Goal: Task Accomplishment & Management: Manage account settings

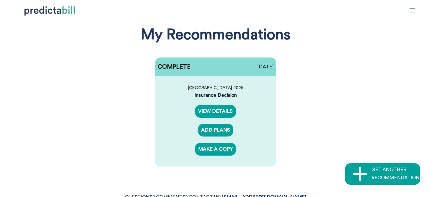
click at [413, 11] on icon "menu" at bounding box center [412, 10] width 5 height 5
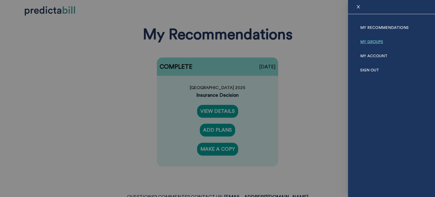
click at [367, 39] on link "My Groups" at bounding box center [371, 42] width 23 height 14
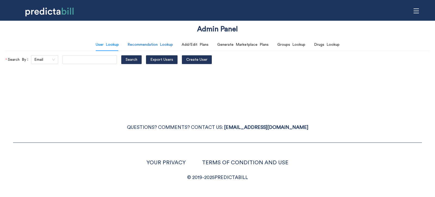
click at [131, 47] on div "Recommendation Lookup" at bounding box center [150, 45] width 45 height 6
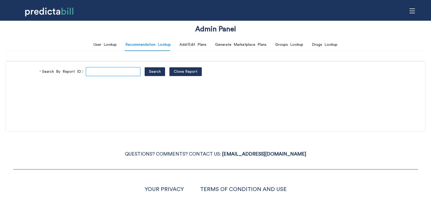
click at [119, 71] on input "Search By Report ID" at bounding box center [113, 71] width 54 height 9
paste input "FL6gzMAzr"
type input "FL6gzMAzr"
click at [156, 74] on span "Search" at bounding box center [155, 72] width 12 height 6
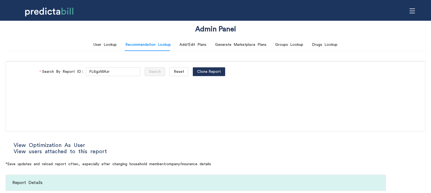
type input "Direct"
type input "Community Care"
type input "HMO - Flex"
type input "HMO Blue"
type input "Navigate EPO"
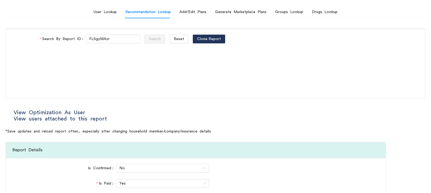
scroll to position [65, 0]
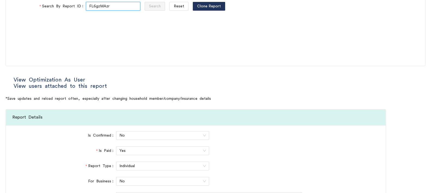
click at [98, 9] on input "FL6gzMAzr" at bounding box center [113, 6] width 54 height 9
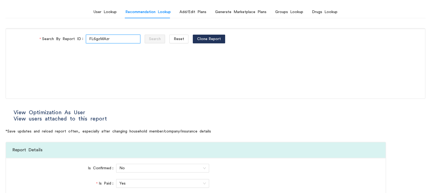
click at [101, 39] on input "FL6gzMAzr" at bounding box center [113, 39] width 54 height 9
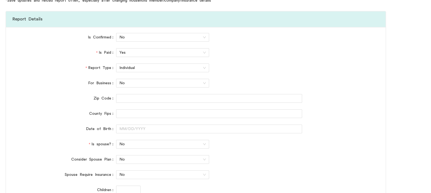
scroll to position [0, 0]
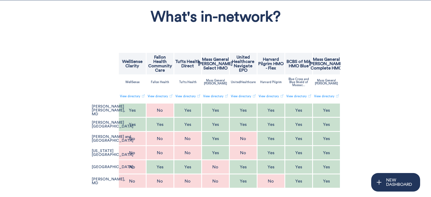
scroll to position [65, 0]
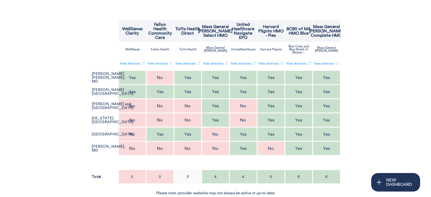
click at [331, 27] on p "Mass General [PERSON_NAME] Complete HMO" at bounding box center [326, 30] width 34 height 13
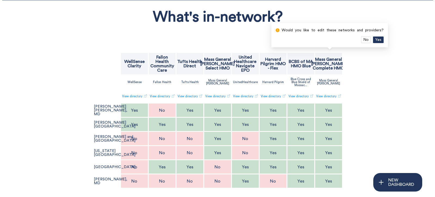
scroll to position [0, 0]
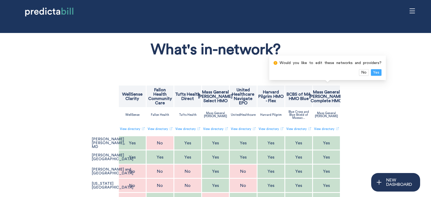
click at [377, 73] on span "Yes" at bounding box center [376, 72] width 6 height 6
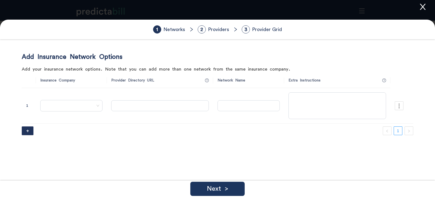
type input "[URL][DOMAIN_NAME]"
type input "Clarity"
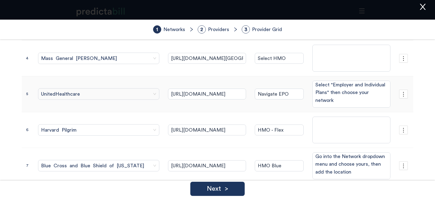
scroll to position [220, 0]
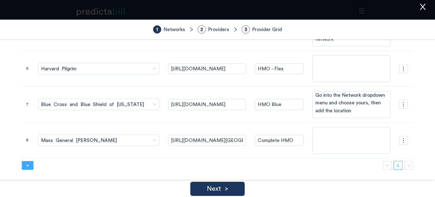
click at [30, 164] on button "+" at bounding box center [28, 165] width 12 height 9
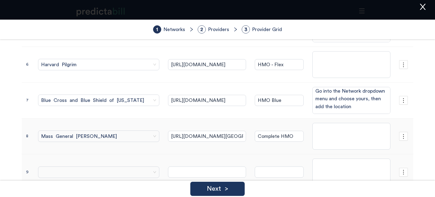
scroll to position [256, 0]
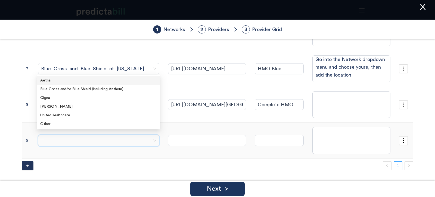
click at [88, 135] on input "search" at bounding box center [96, 140] width 111 height 11
click at [66, 114] on div "UnitedHealthcare" at bounding box center [98, 115] width 117 height 6
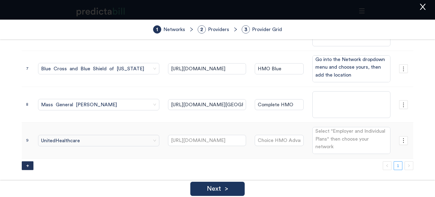
click at [395, 138] on td at bounding box center [404, 140] width 19 height 36
click at [221, 136] on input "https://connect.werally.com/plans/uhc/273" at bounding box center [207, 140] width 78 height 11
click at [230, 137] on input "https://connect.werally.com/plans/uhc/273" at bounding box center [207, 140] width 78 height 11
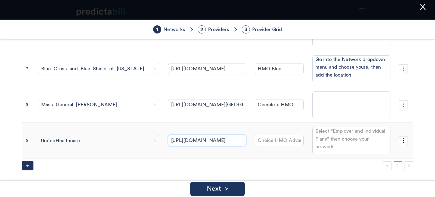
paste input "app.predictabill.com/admin"
type input "https://app.predictabill.com/admin"
click at [208, 135] on input "https://app.predictabill.com/admin" at bounding box center [207, 140] width 78 height 11
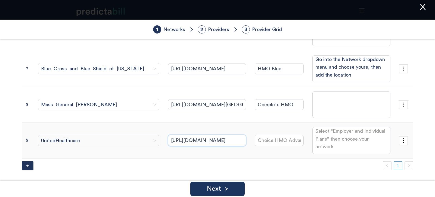
click at [208, 135] on input "https://app.predictabill.com/admin" at bounding box center [207, 140] width 78 height 11
click at [226, 140] on input "https://app.predictabill.com/admin" at bounding box center [207, 140] width 78 height 11
click at [226, 139] on input "https://app.predictabill.com/admin" at bounding box center [207, 140] width 78 height 11
paste input "https://member.accolade.com"
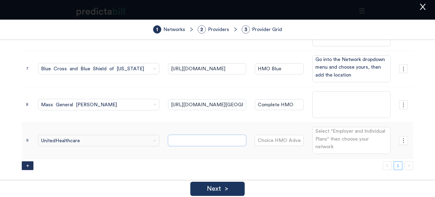
type input "https://member.accolade.com"
click at [277, 137] on input "Choice HMO Advanced" at bounding box center [279, 140] width 49 height 11
paste input "Accolade"
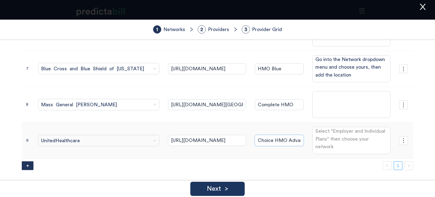
type input "Accolade"
drag, startPoint x: 341, startPoint y: 140, endPoint x: 347, endPoint y: 140, distance: 5.7
click at [347, 140] on textarea "Select "Employer and Individual Plans" then choose your network" at bounding box center [352, 140] width 78 height 27
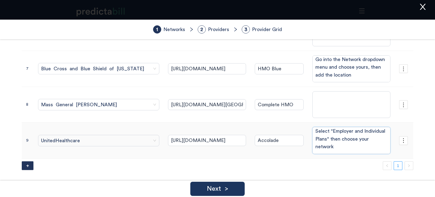
click at [347, 140] on textarea "Select "Employer and Individual Plans" then choose your network" at bounding box center [352, 140] width 78 height 27
paste textarea "Activate your account or login to see the"
type textarea "Activate your account or login to see the network"
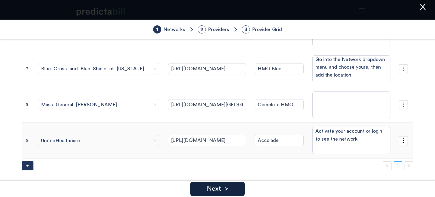
click at [233, 188] on div "Next >" at bounding box center [217, 188] width 54 height 14
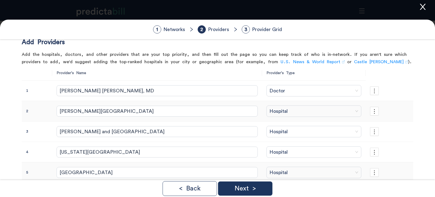
scroll to position [47, 0]
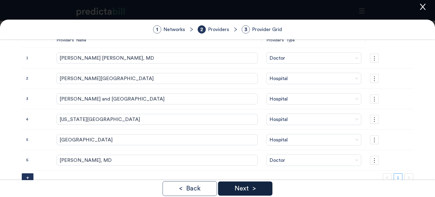
click at [255, 182] on div "Next >" at bounding box center [245, 188] width 54 height 14
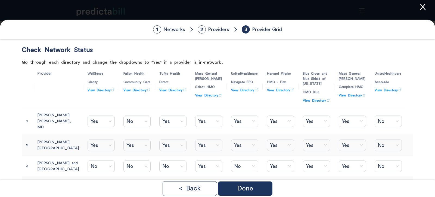
scroll to position [0, 0]
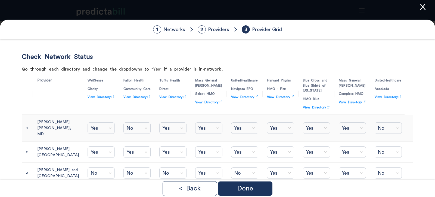
click at [390, 124] on span "No" at bounding box center [388, 128] width 21 height 8
click at [379, 140] on div "Yes" at bounding box center [382, 140] width 22 height 6
click at [392, 156] on span "No" at bounding box center [388, 152] width 21 height 8
click at [375, 168] on div "Yes" at bounding box center [382, 170] width 22 height 6
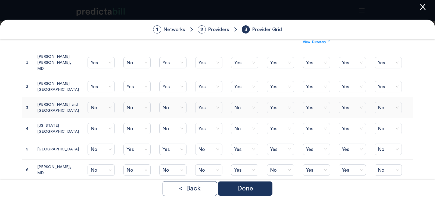
click at [388, 112] on span "No" at bounding box center [388, 107] width 21 height 8
click at [384, 131] on div "Yes" at bounding box center [382, 134] width 28 height 9
click at [387, 132] on span "No" at bounding box center [388, 128] width 21 height 8
click at [386, 160] on div "Yes" at bounding box center [382, 161] width 22 height 6
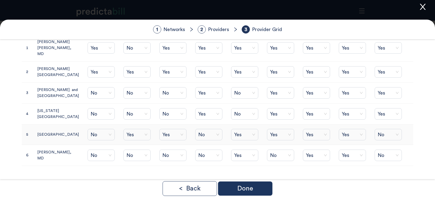
click at [390, 132] on span "No" at bounding box center [388, 134] width 21 height 8
click at [386, 144] on div "Yes" at bounding box center [382, 146] width 22 height 6
click at [388, 157] on span "No" at bounding box center [388, 155] width 21 height 8
click at [384, 165] on div "Yes" at bounding box center [382, 167] width 22 height 6
click at [376, 175] on div "1 Networks 2 Providers 3 Provider Grid Check Network Status Go through each dir…" at bounding box center [217, 108] width 435 height 177
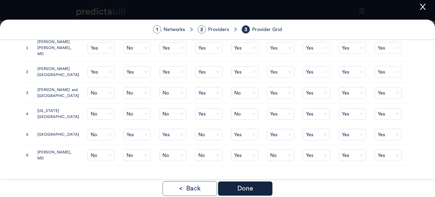
click at [247, 189] on p "Done" at bounding box center [246, 188] width 16 height 7
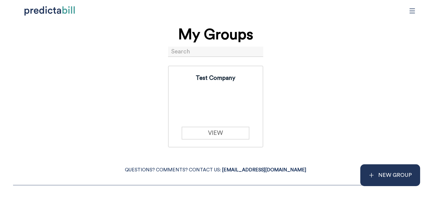
click at [213, 50] on input at bounding box center [215, 52] width 95 height 10
click at [414, 11] on icon "menu" at bounding box center [412, 10] width 5 height 5
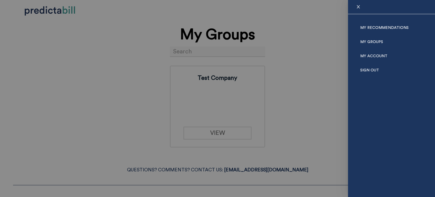
click at [323, 42] on div at bounding box center [217, 98] width 435 height 197
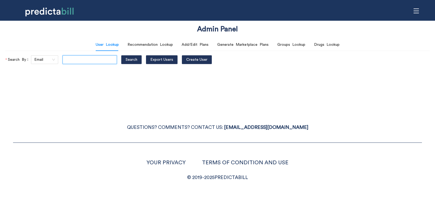
click at [92, 57] on input "text" at bounding box center [90, 59] width 54 height 9
type input "julio.tassinari@99x.io"
click at [139, 58] on button "Search" at bounding box center [131, 59] width 20 height 9
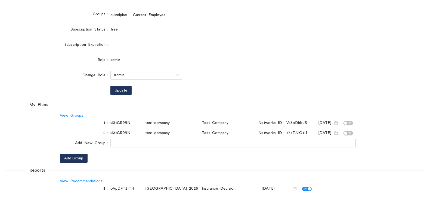
scroll to position [196, 0]
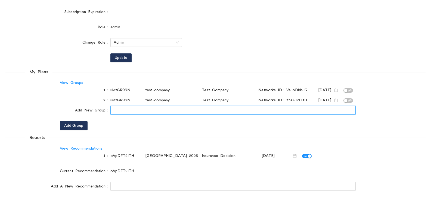
click at [133, 107] on input "text" at bounding box center [232, 110] width 245 height 9
type input "d"
type input "fidelity-investments"
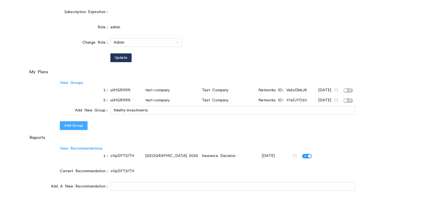
click at [81, 126] on span "Add Group" at bounding box center [73, 125] width 19 height 6
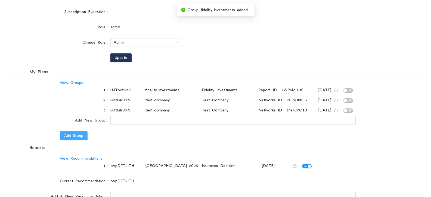
scroll to position [163, 0]
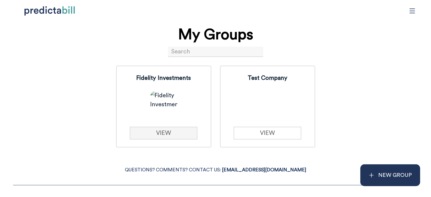
click at [169, 133] on link "VIEW" at bounding box center [164, 133] width 68 height 13
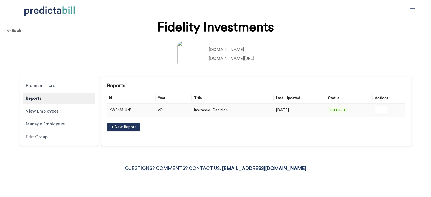
click at [379, 108] on button "button" at bounding box center [381, 110] width 13 height 9
click at [389, 125] on span "Open in a new tab" at bounding box center [381, 125] width 36 height 6
click at [21, 29] on div "<- Back" at bounding box center [14, 30] width 23 height 14
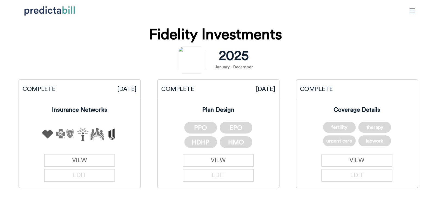
scroll to position [65, 0]
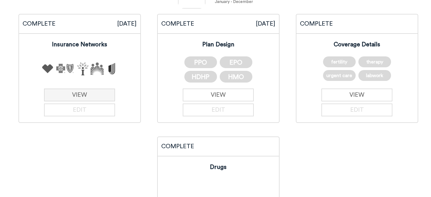
click at [86, 92] on link "VIEW" at bounding box center [79, 94] width 71 height 13
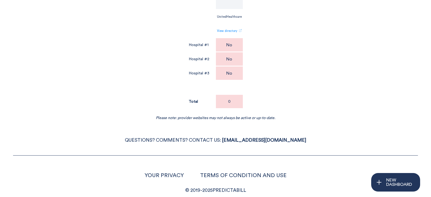
scroll to position [33, 0]
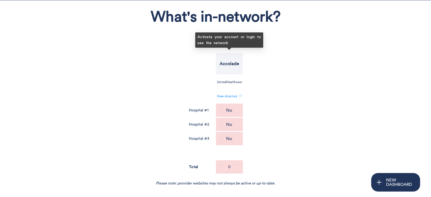
click at [232, 63] on p "Accolade" at bounding box center [229, 63] width 19 height 4
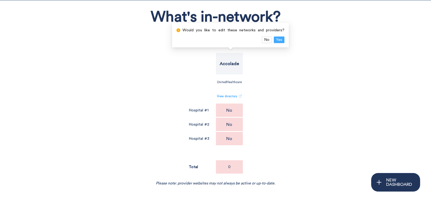
click at [277, 41] on span "Yes" at bounding box center [279, 40] width 6 height 6
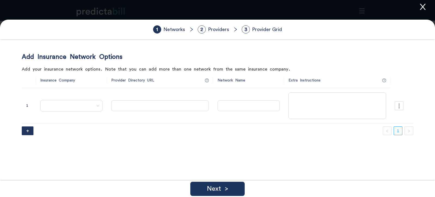
type input "[URL][DOMAIN_NAME]"
type input "Accolade"
type textarea "Activate your account or login to see the network"
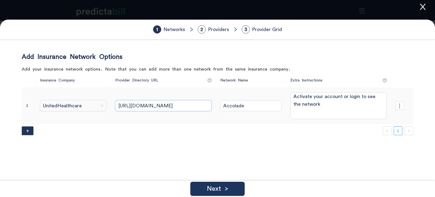
click at [195, 106] on input "[URL][DOMAIN_NAME]" at bounding box center [163, 105] width 96 height 11
drag, startPoint x: 192, startPoint y: 104, endPoint x: 96, endPoint y: 107, distance: 95.8
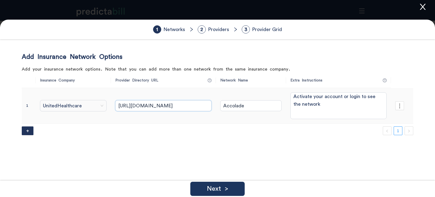
click at [96, 107] on tr "1 UnitedHealthcare https://member.accolade.com Accolade Activate your account o…" at bounding box center [218, 106] width 392 height 36
drag, startPoint x: 189, startPoint y: 103, endPoint x: 111, endPoint y: 103, distance: 78.4
click at [107, 103] on tr "1 UnitedHealthcare https://member.accolade.com Accolade Activate your account o…" at bounding box center [218, 106] width 392 height 36
click at [230, 108] on input "Accolade" at bounding box center [250, 105] width 61 height 11
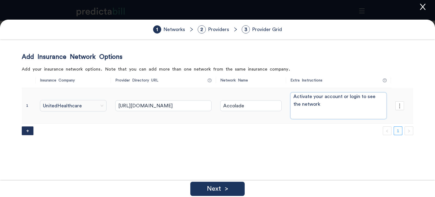
drag, startPoint x: 322, startPoint y: 110, endPoint x: 278, endPoint y: 90, distance: 48.5
click at [278, 90] on tr "1 UnitedHealthcare https://member.accolade.com Accolade Activate your account o…" at bounding box center [218, 106] width 392 height 36
click at [222, 26] on button "2 Providers" at bounding box center [213, 29] width 35 height 9
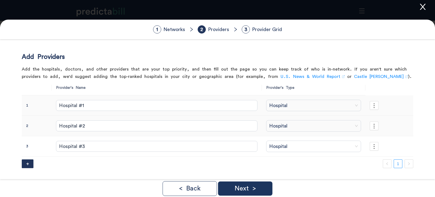
scroll to position [33, 0]
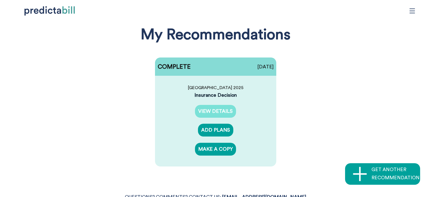
click at [215, 111] on link "VIEW DETAILS" at bounding box center [215, 111] width 41 height 13
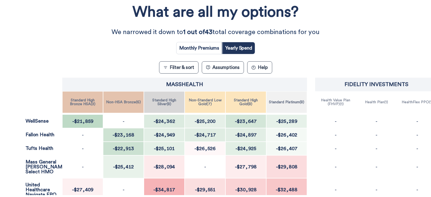
scroll to position [45, 0]
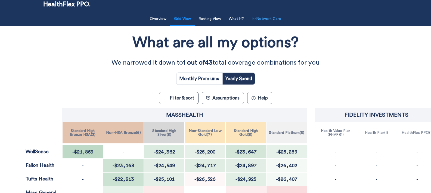
click at [269, 17] on button "In-Network Care" at bounding box center [266, 18] width 36 height 11
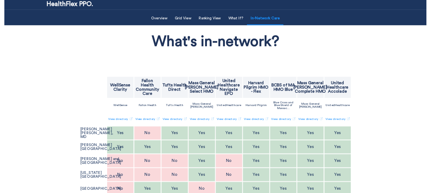
scroll to position [12, 0]
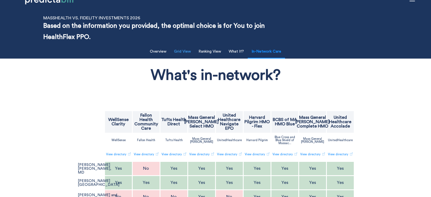
click at [188, 51] on button "Grid View" at bounding box center [182, 51] width 23 height 11
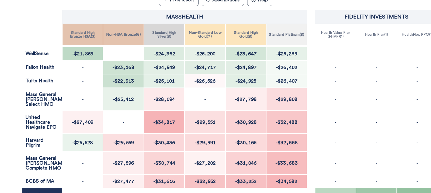
scroll to position [110, 0]
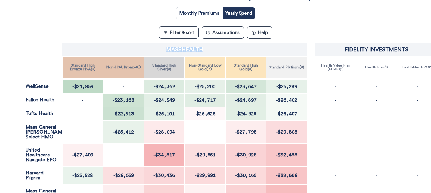
drag, startPoint x: 160, startPoint y: 48, endPoint x: 209, endPoint y: 48, distance: 49.2
click at [209, 48] on div "MassHealth" at bounding box center [184, 50] width 245 height 14
click at [153, 48] on div "MassHealth" at bounding box center [184, 50] width 245 height 14
drag, startPoint x: 153, startPoint y: 48, endPoint x: 214, endPoint y: 55, distance: 60.5
click at [212, 55] on div "MassHealth" at bounding box center [184, 50] width 245 height 14
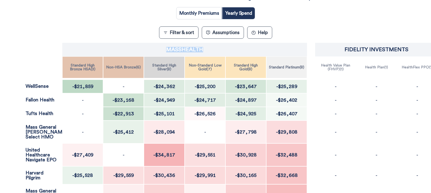
click at [287, 33] on div "What are all my options? We narrowed it down to 1 out of 43 total coverage comb…" at bounding box center [215, 131] width 388 height 336
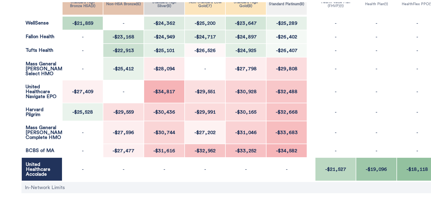
scroll to position [12, 0]
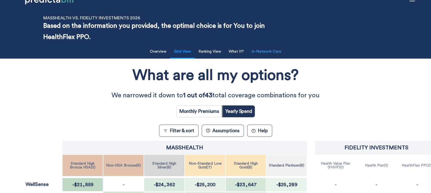
click at [260, 48] on button "In-Network Care" at bounding box center [266, 51] width 36 height 11
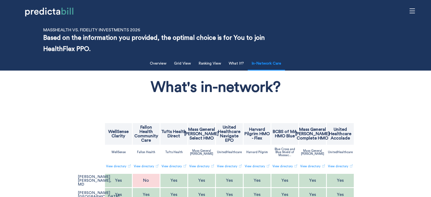
scroll to position [33, 0]
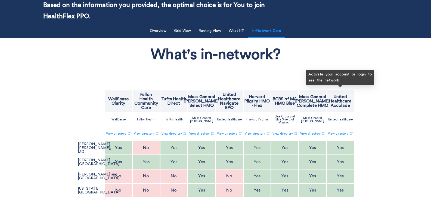
click at [342, 100] on p "United Healthcare Accolade" at bounding box center [341, 100] width 26 height 13
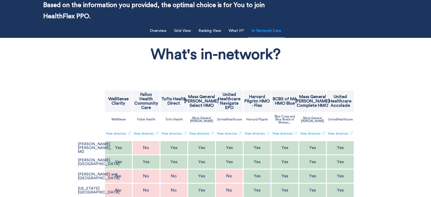
click at [311, 104] on p "Mass General Brigham Complete HMO" at bounding box center [312, 100] width 34 height 13
click at [314, 104] on p "Mass General Brigham Complete HMO" at bounding box center [312, 100] width 34 height 13
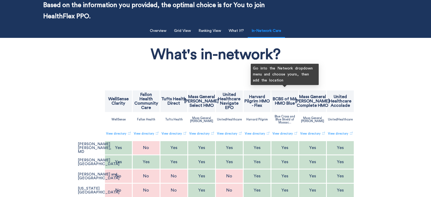
click at [292, 104] on p "BCBS of MA HMO Blue" at bounding box center [285, 101] width 26 height 9
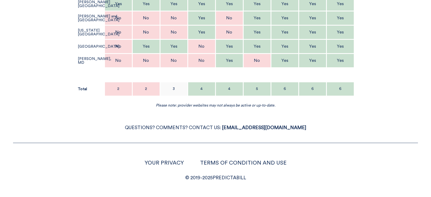
scroll to position [0, 0]
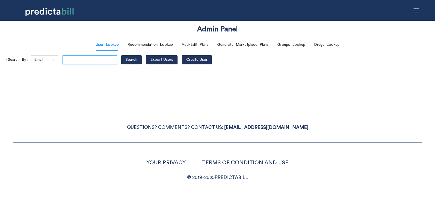
click at [97, 58] on input "text" at bounding box center [90, 59] width 54 height 9
type input "[PERSON_NAME][EMAIL_ADDRESS][PERSON_NAME][DOMAIN_NAME]"
click at [130, 62] on span "Search" at bounding box center [132, 60] width 12 height 6
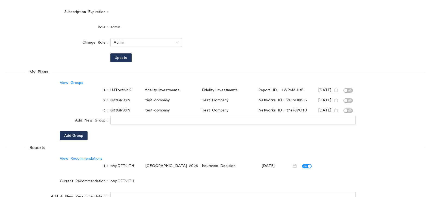
scroll to position [229, 0]
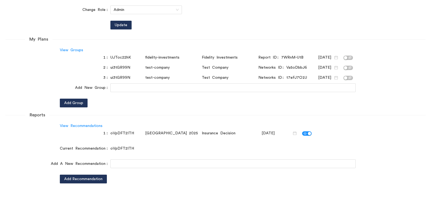
click at [158, 82] on div "ui3tGR99N test-company Test Company Networks ID: t7eFJ7O1U 09/18/2025" at bounding box center [232, 77] width 245 height 9
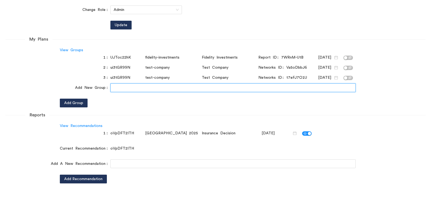
click at [161, 87] on input "text" at bounding box center [232, 87] width 245 height 9
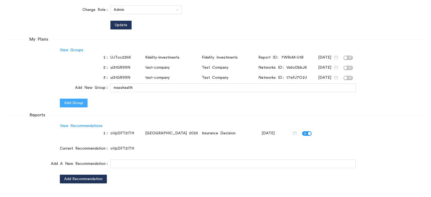
click at [73, 103] on span "Add Group" at bounding box center [73, 103] width 19 height 6
click at [244, 99] on form "Account Details User ID 68cc5e2acb88a0002880a34e Email julio.tassinari@99x.io W…" at bounding box center [215, 14] width 420 height 338
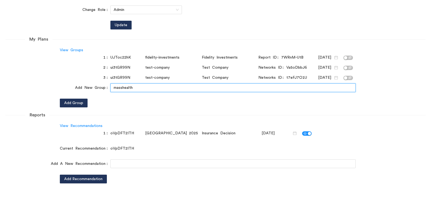
drag, startPoint x: 143, startPoint y: 87, endPoint x: 95, endPoint y: 87, distance: 48.2
click at [95, 87] on div "Add New Group masshealth" at bounding box center [215, 87] width 420 height 9
paste input "untitled-yq8swntdy""
type input "untitled-yq8swntdy"
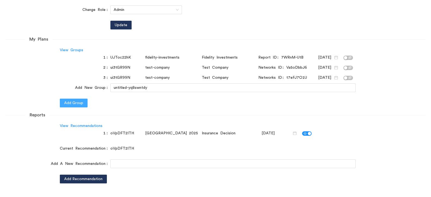
click at [77, 105] on span "Add Group" at bounding box center [73, 103] width 19 height 6
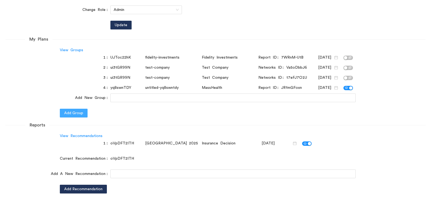
scroll to position [0, 0]
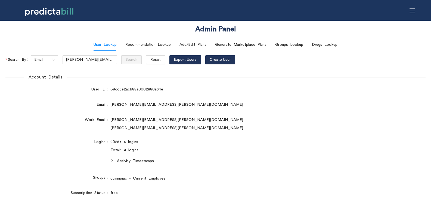
click at [415, 11] on icon "menu" at bounding box center [412, 10] width 5 height 5
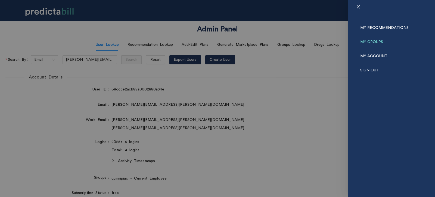
click at [376, 46] on link "My Groups" at bounding box center [371, 42] width 23 height 14
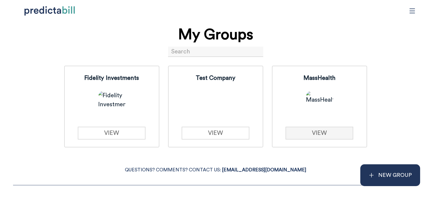
click at [305, 134] on link "VIEW" at bounding box center [320, 133] width 68 height 13
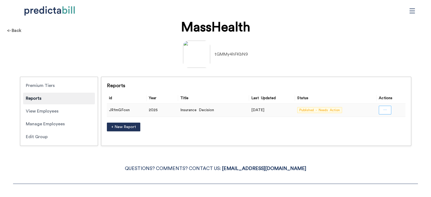
click at [389, 112] on button "button" at bounding box center [385, 110] width 13 height 9
click at [392, 124] on span "Open in a new tab" at bounding box center [386, 125] width 36 height 6
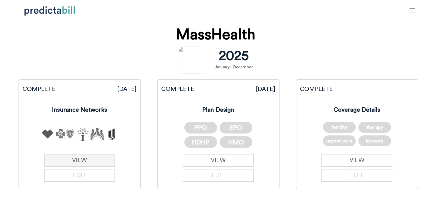
click at [96, 158] on link "VIEW" at bounding box center [79, 160] width 71 height 13
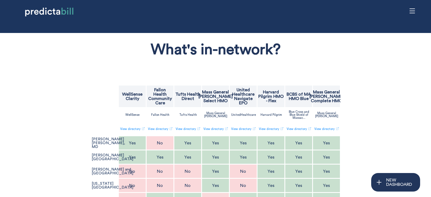
scroll to position [33, 0]
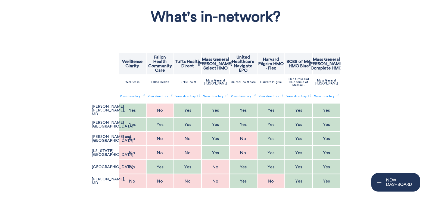
click at [394, 48] on div "What's in-network? WellSense Clarity Fallon Health Community Care Tufts Health …" at bounding box center [215, 109] width 431 height 243
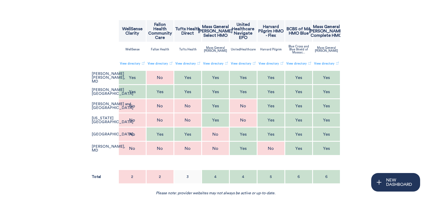
scroll to position [0, 0]
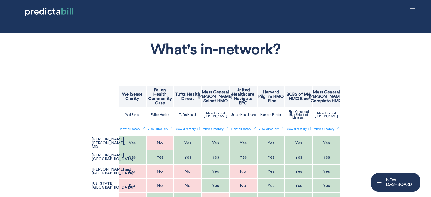
click at [339, 97] on p "Mass General [PERSON_NAME] Complete HMO" at bounding box center [326, 96] width 34 height 13
click at [379, 94] on div "What's in-network? WellSense Clarity Fallon Health Community Care Tufts Health …" at bounding box center [216, 148] width 354 height 225
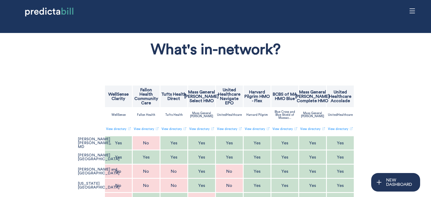
scroll to position [33, 0]
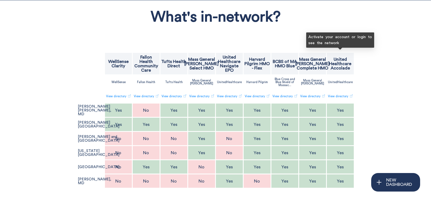
click at [340, 62] on p "United Healthcare Accolade" at bounding box center [341, 63] width 26 height 13
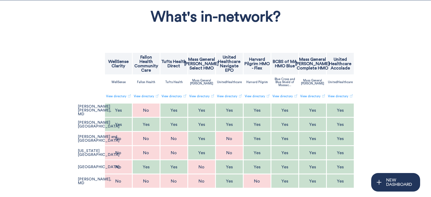
click at [387, 76] on div "What's in-network? WellSense Clarity Fallon Health Community Care Tufts Health …" at bounding box center [216, 115] width 354 height 225
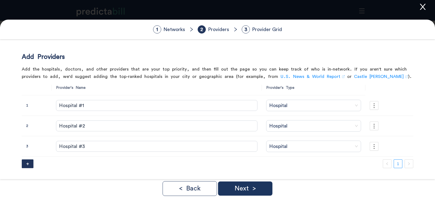
scroll to position [33, 0]
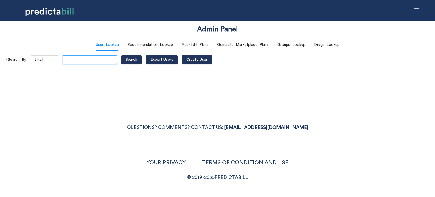
click at [103, 61] on input "text" at bounding box center [90, 59] width 54 height 9
type input "[PERSON_NAME][EMAIL_ADDRESS][PERSON_NAME][DOMAIN_NAME]"
click at [135, 58] on span "Search" at bounding box center [132, 60] width 12 height 6
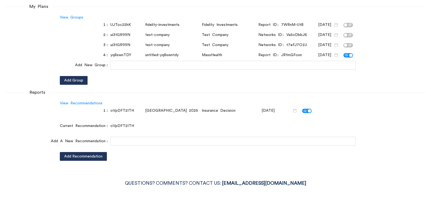
scroll to position [229, 0]
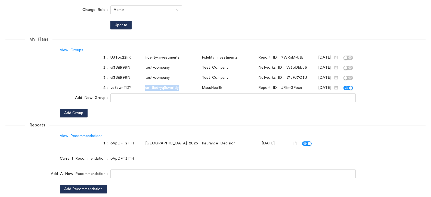
drag, startPoint x: 185, startPoint y: 89, endPoint x: 146, endPoint y: 86, distance: 38.5
click at [146, 86] on div "untitled-yq8swntdy" at bounding box center [172, 88] width 54 height 6
copy div "untitled-yq8swntdy"
drag, startPoint x: 179, startPoint y: 58, endPoint x: 146, endPoint y: 57, distance: 33.2
click at [146, 57] on div "fidelity-investments" at bounding box center [172, 57] width 54 height 6
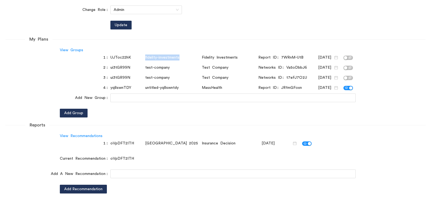
copy div "fidelity-investments"
drag, startPoint x: 178, startPoint y: 90, endPoint x: 145, endPoint y: 87, distance: 33.3
click at [145, 87] on div "untitled-yq8swntdy" at bounding box center [172, 88] width 54 height 6
copy div "untitled-yq8swntdy"
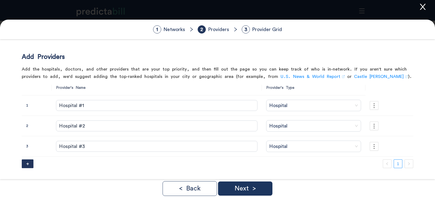
scroll to position [33, 0]
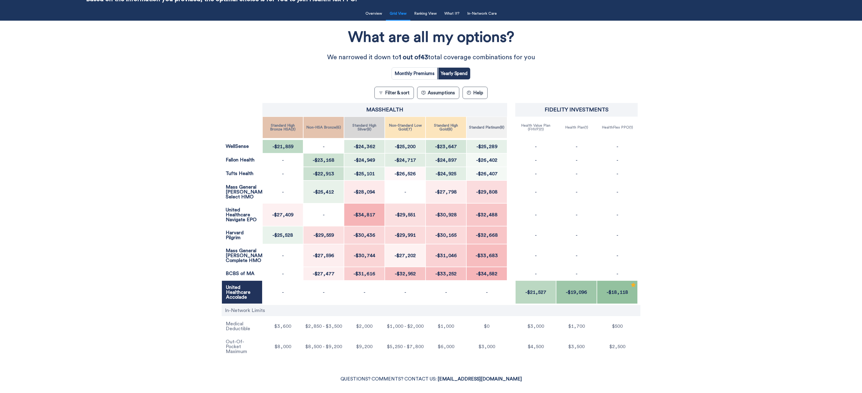
scroll to position [104, 0]
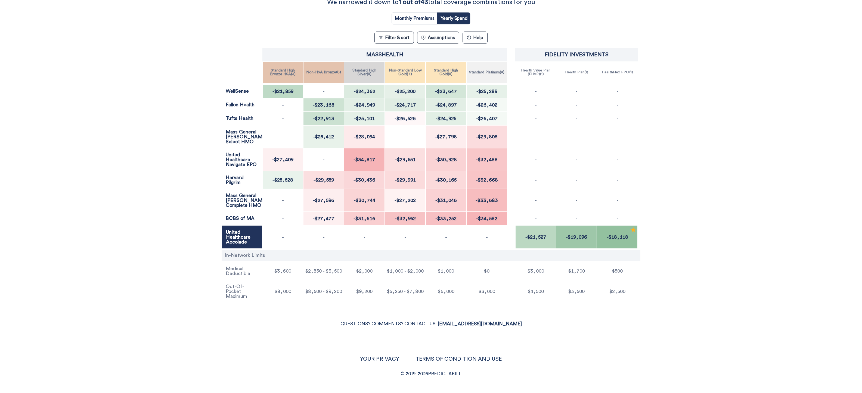
click at [435, 121] on div "What are all my options? We narrowed it down to 1 out of 43 total coverage comb…" at bounding box center [431, 136] width 776 height 336
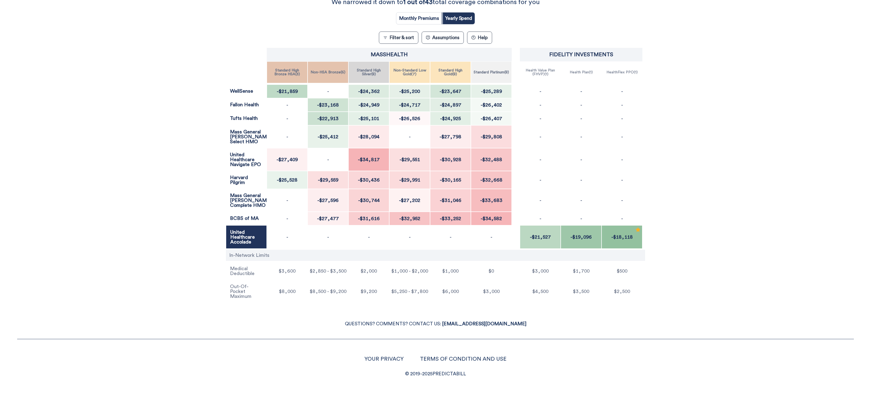
scroll to position [0, 0]
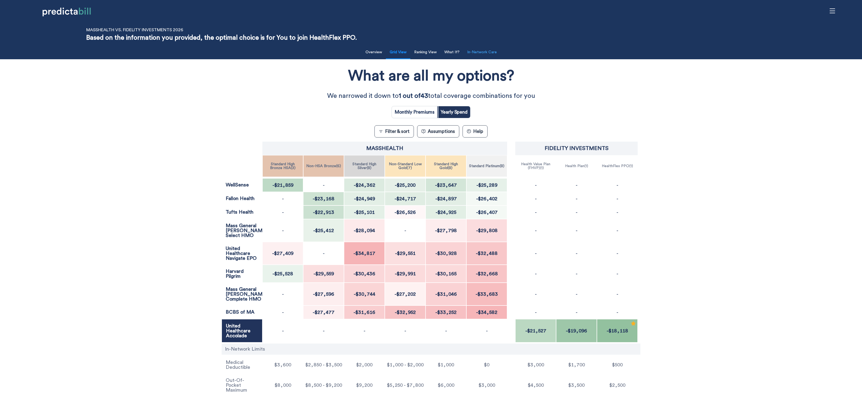
click at [435, 54] on button "In-Network Care" at bounding box center [482, 52] width 36 height 11
